Goal: Transaction & Acquisition: Subscribe to service/newsletter

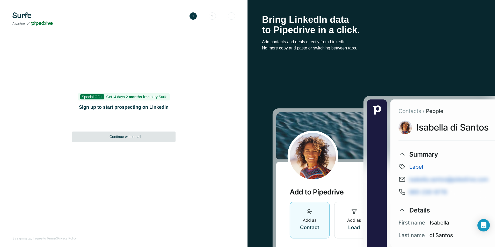
click at [129, 137] on span "Continue with email" at bounding box center [126, 136] width 32 height 5
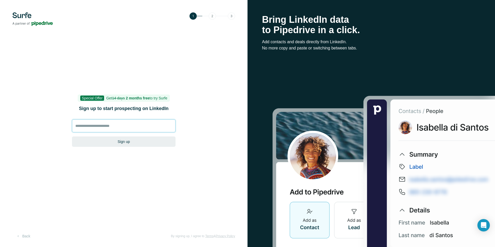
click at [118, 123] on input at bounding box center [124, 125] width 104 height 13
type input "**********"
click at [128, 139] on button "Sign up" at bounding box center [124, 141] width 104 height 10
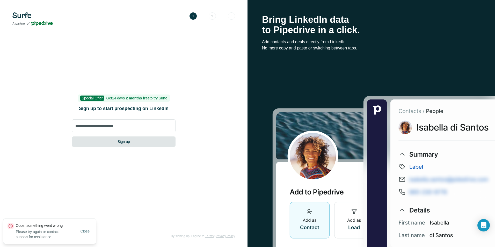
click at [122, 139] on button "Sign up" at bounding box center [124, 141] width 104 height 10
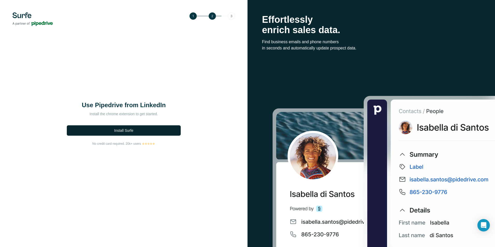
click at [124, 129] on span "Install Surfe" at bounding box center [123, 130] width 19 height 5
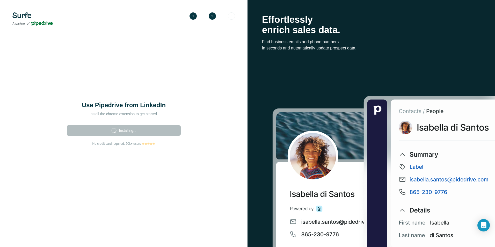
click at [133, 130] on div "Installing..." at bounding box center [123, 129] width 117 height 16
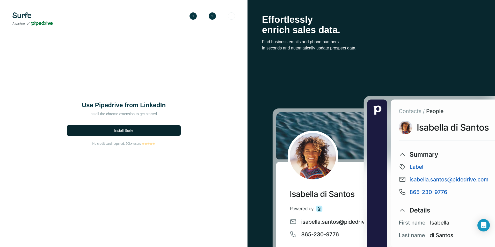
click at [143, 130] on button "Install Surfe" at bounding box center [124, 130] width 114 height 10
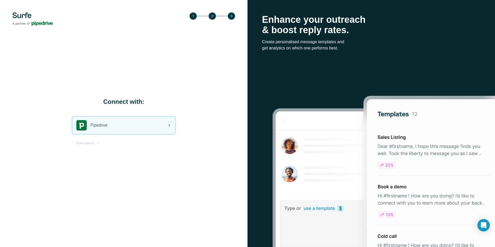
click at [108, 128] on span "Pipedrive" at bounding box center [98, 125] width 17 height 6
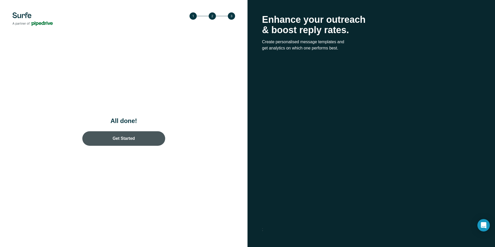
click at [119, 137] on link "Get Started" at bounding box center [123, 138] width 83 height 15
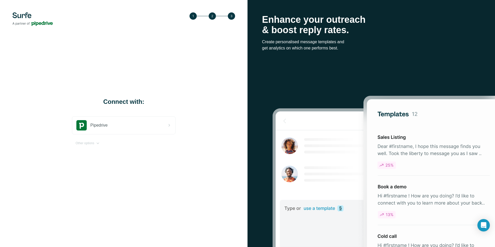
click at [212, 63] on div "Connect with: Pipedrive Other options" at bounding box center [124, 123] width 248 height 247
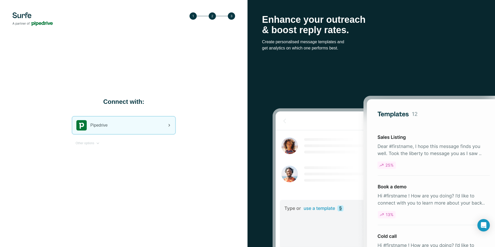
click at [154, 123] on div "Pipedrive" at bounding box center [123, 126] width 103 height 18
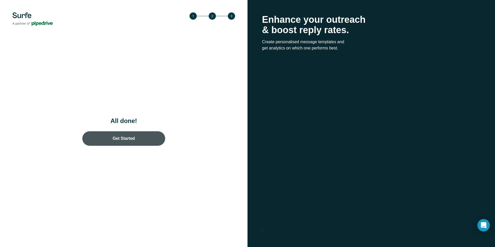
click at [139, 141] on link "Get Started" at bounding box center [123, 138] width 83 height 15
